Goal: Task Accomplishment & Management: Use online tool/utility

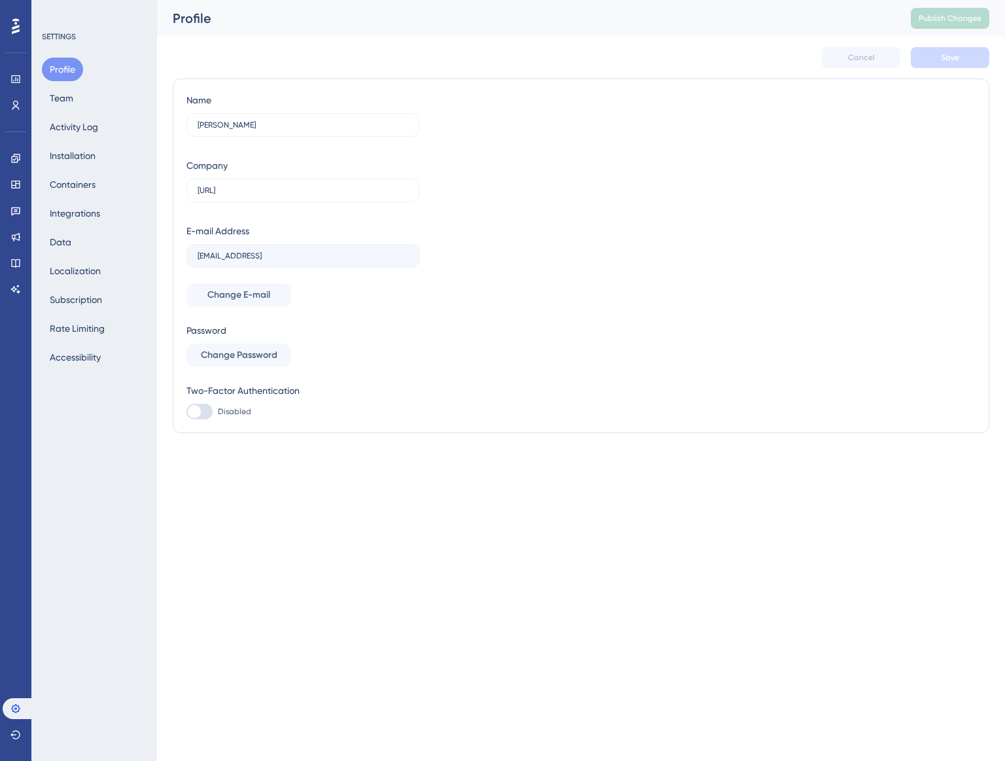
click at [86, 83] on div "Profile Team Activity Log Installation Containers Integrations Data Localizatio…" at bounding box center [95, 213] width 106 height 311
click at [16, 105] on icon at bounding box center [15, 105] width 10 height 10
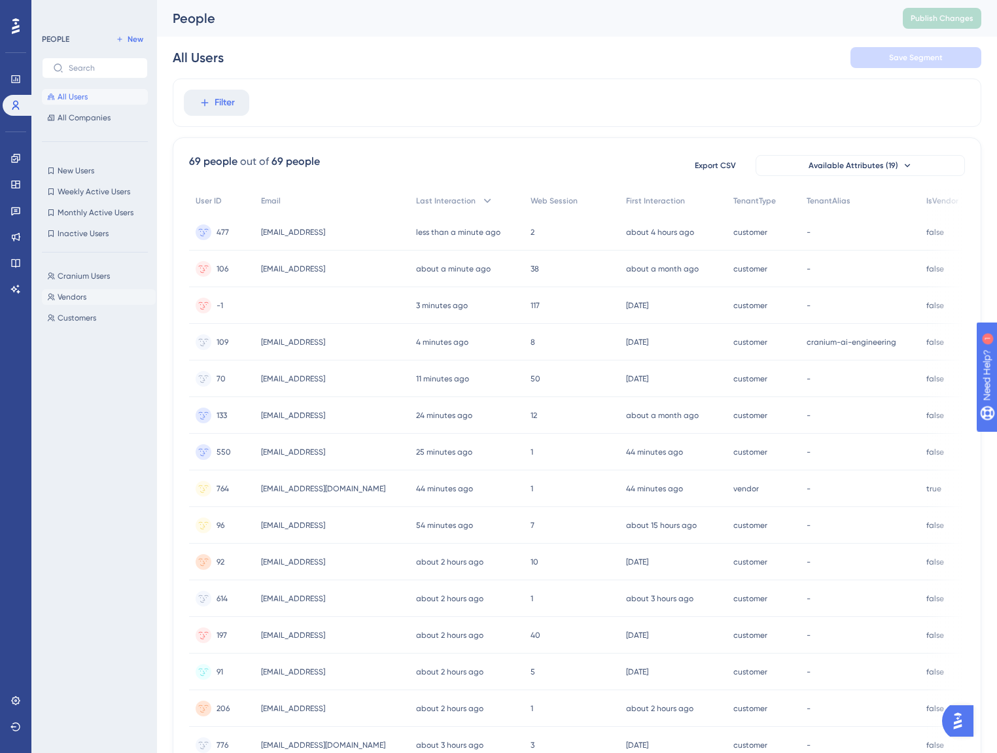
click at [97, 297] on button "Vendors Vendors" at bounding box center [99, 297] width 114 height 16
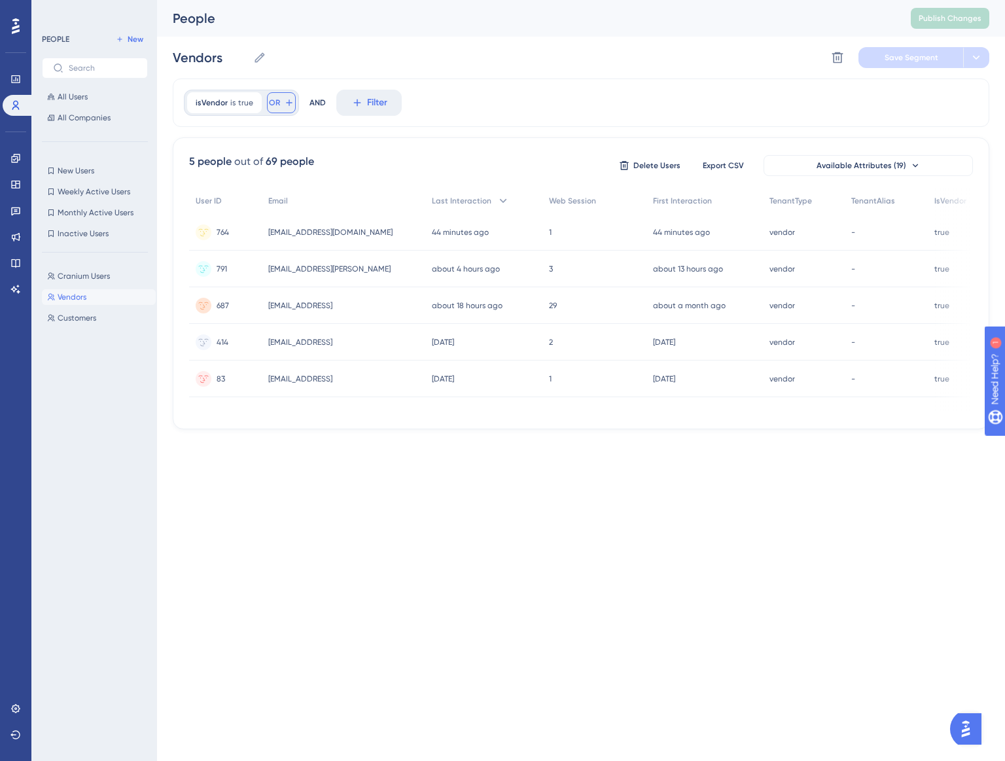
click at [273, 114] on div "isVendor is true true Remove OR" at bounding box center [241, 103] width 115 height 26
click at [279, 109] on button "OR" at bounding box center [281, 102] width 29 height 21
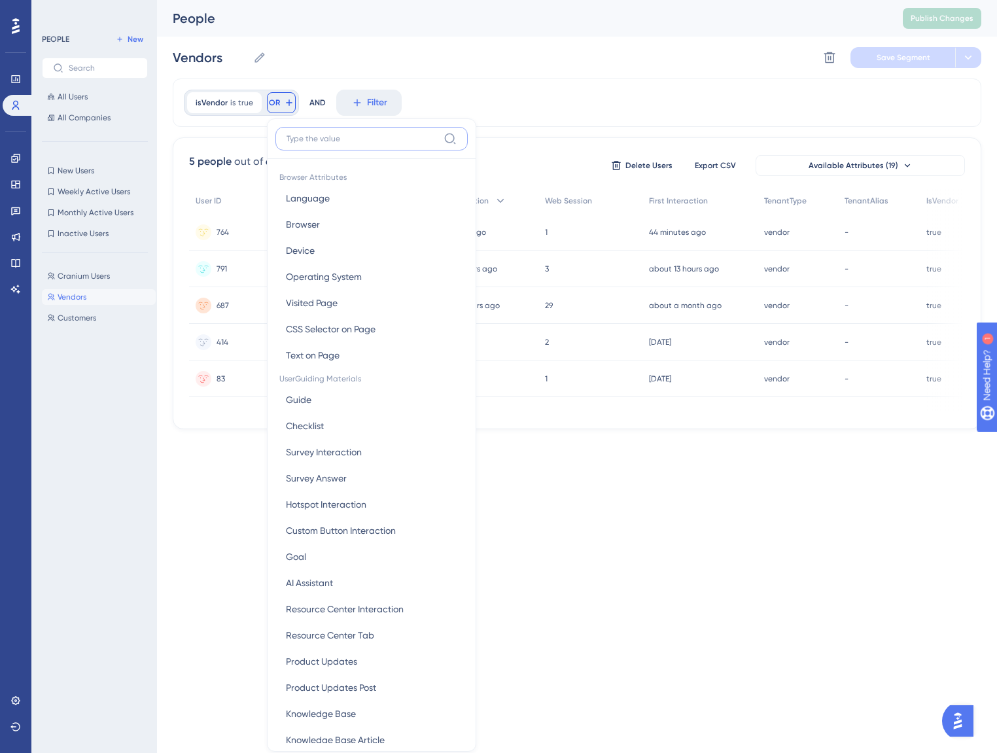
scroll to position [29, 0]
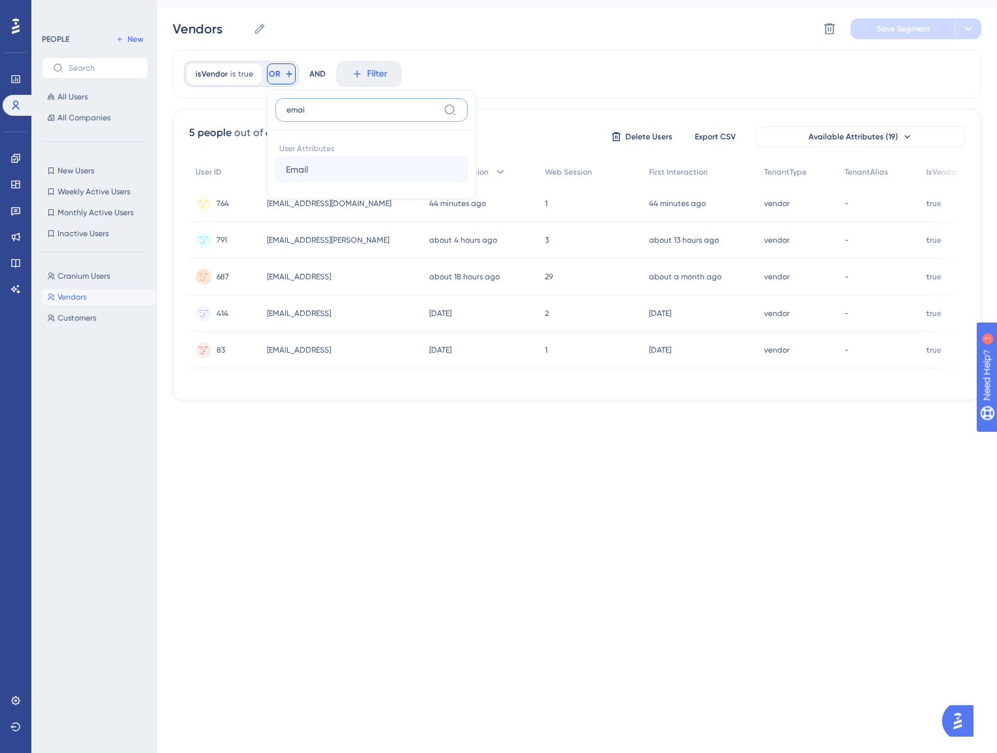
type input "emai"
click at [370, 161] on button "Email Email" at bounding box center [371, 169] width 192 height 26
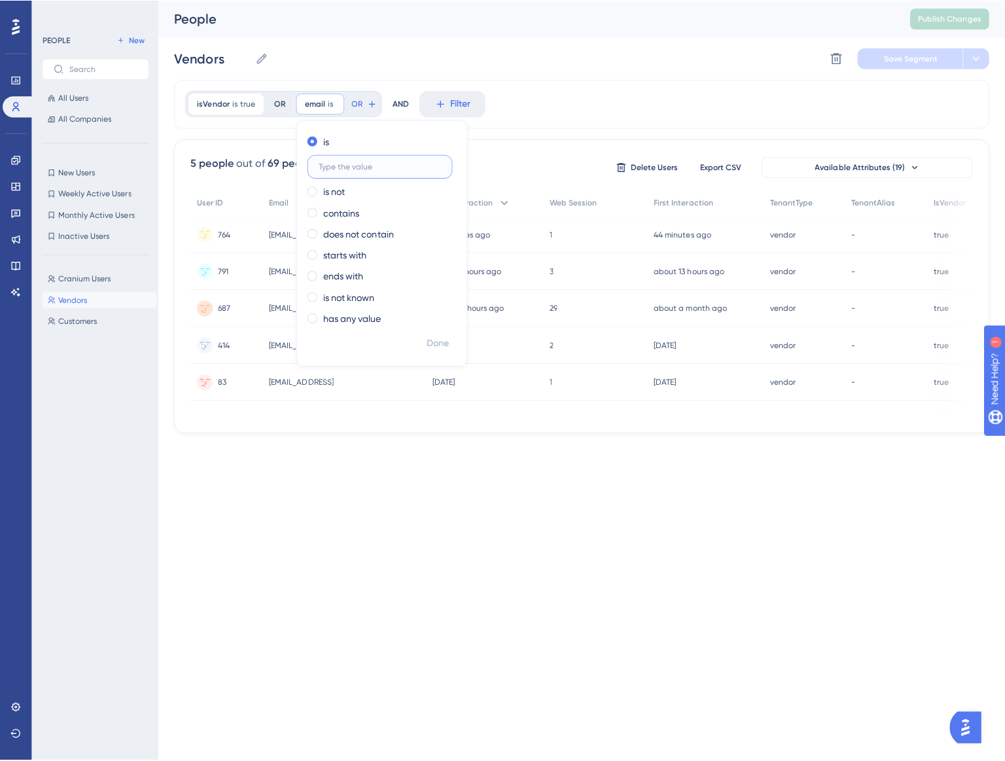
scroll to position [0, 0]
type input "ggural@cranium.ai"
click at [440, 343] on span "Done" at bounding box center [434, 340] width 22 height 16
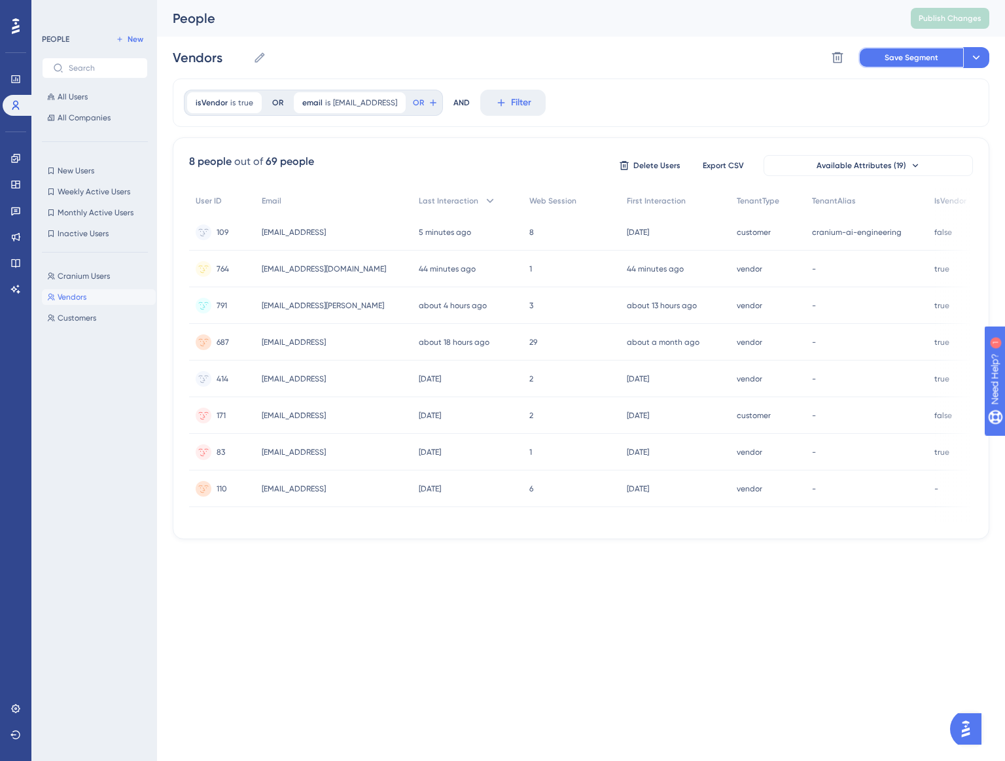
click at [938, 53] on button "Save Segment" at bounding box center [910, 57] width 105 height 21
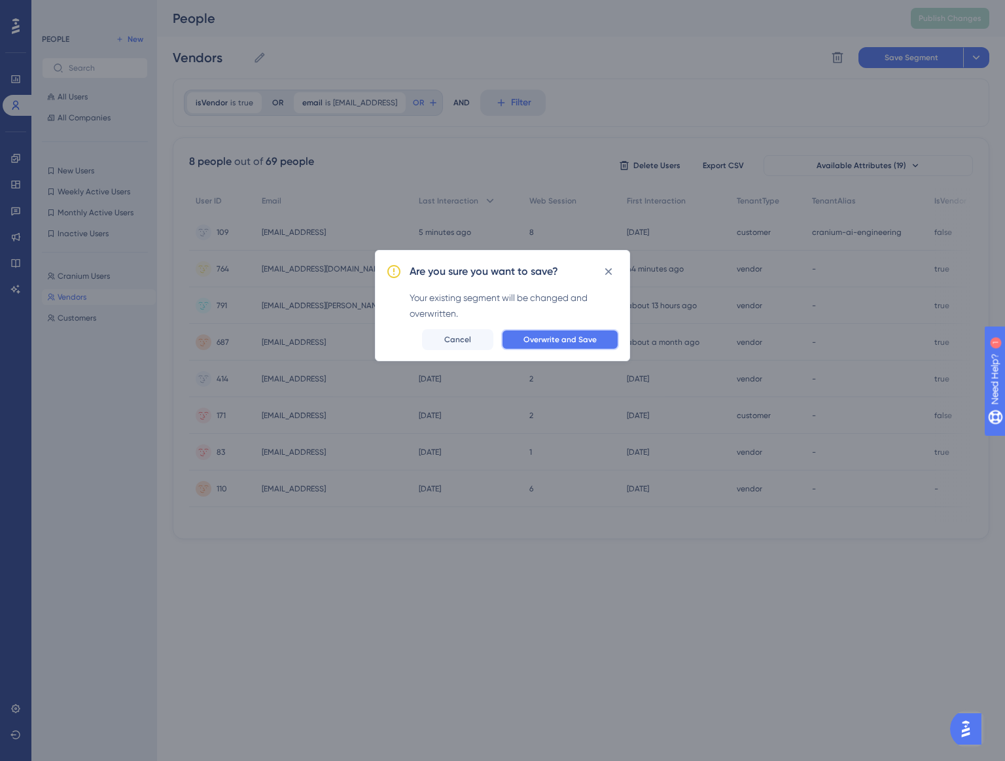
click at [572, 345] on button "Overwrite and Save" at bounding box center [560, 339] width 118 height 21
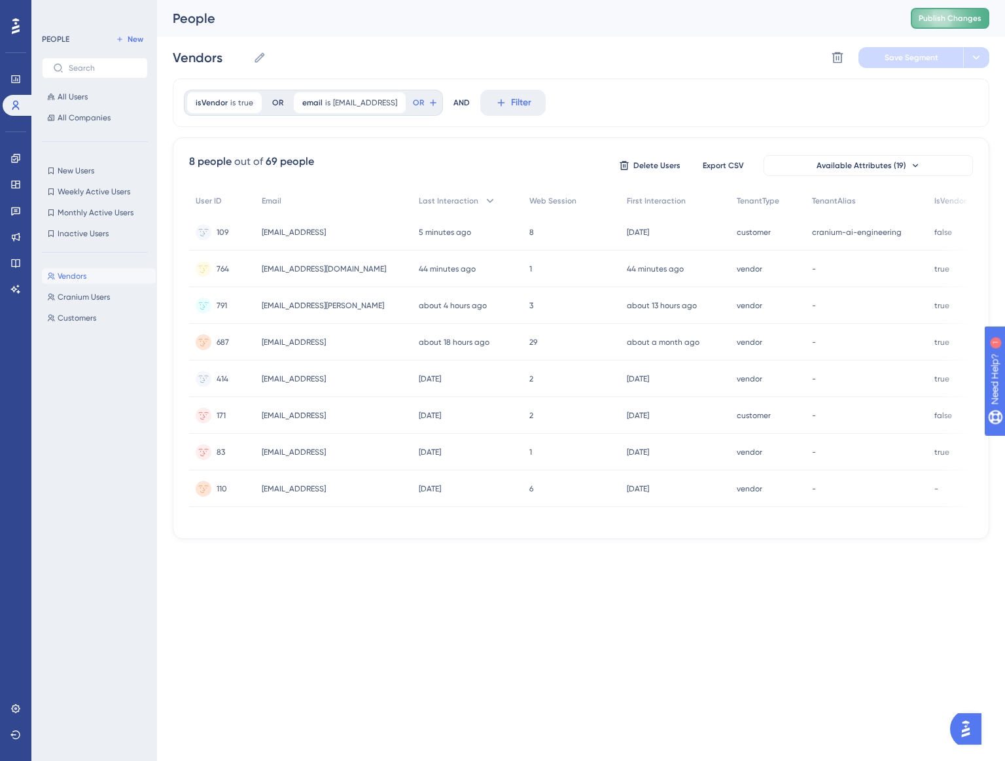
click at [941, 20] on span "Publish Changes" at bounding box center [949, 18] width 63 height 10
